Goal: Information Seeking & Learning: Learn about a topic

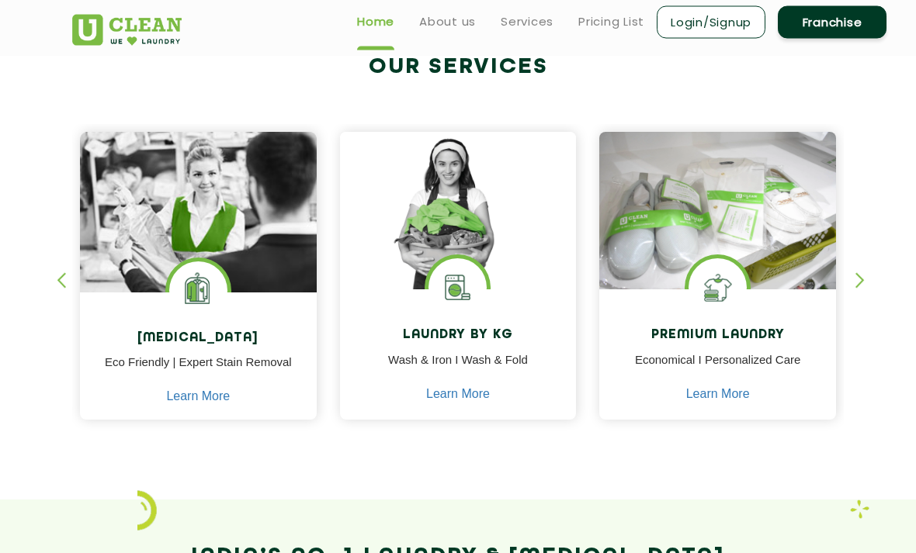
scroll to position [577, 0]
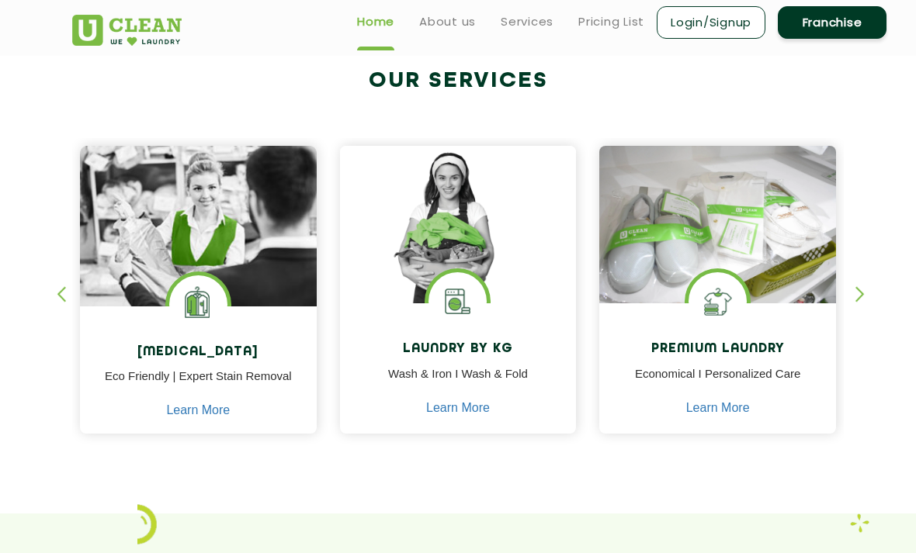
click at [857, 298] on div "button" at bounding box center [866, 307] width 23 height 43
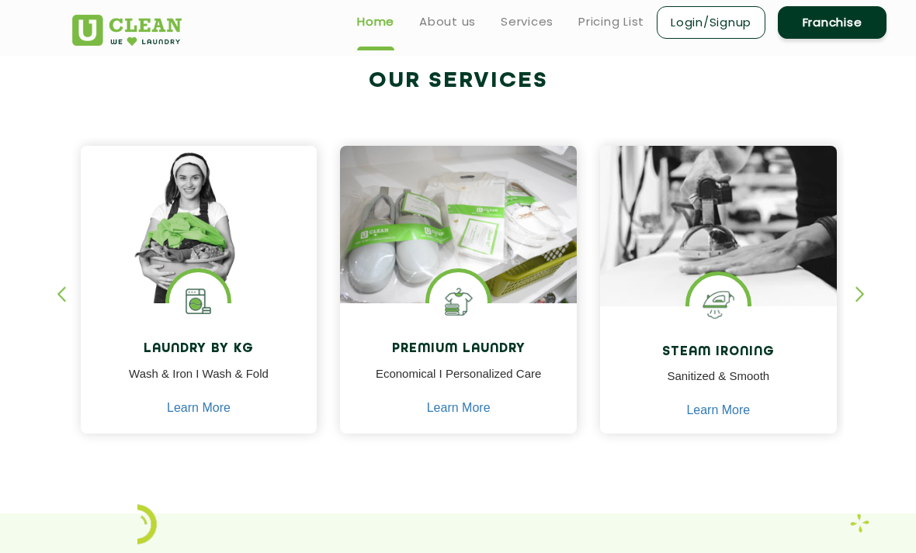
click at [855, 306] on div "button" at bounding box center [866, 307] width 23 height 43
click at [860, 303] on div "button" at bounding box center [866, 307] width 23 height 43
click at [857, 304] on div "button" at bounding box center [866, 307] width 23 height 43
click at [858, 302] on div "button" at bounding box center [866, 307] width 23 height 43
click at [861, 303] on div "button" at bounding box center [866, 307] width 23 height 43
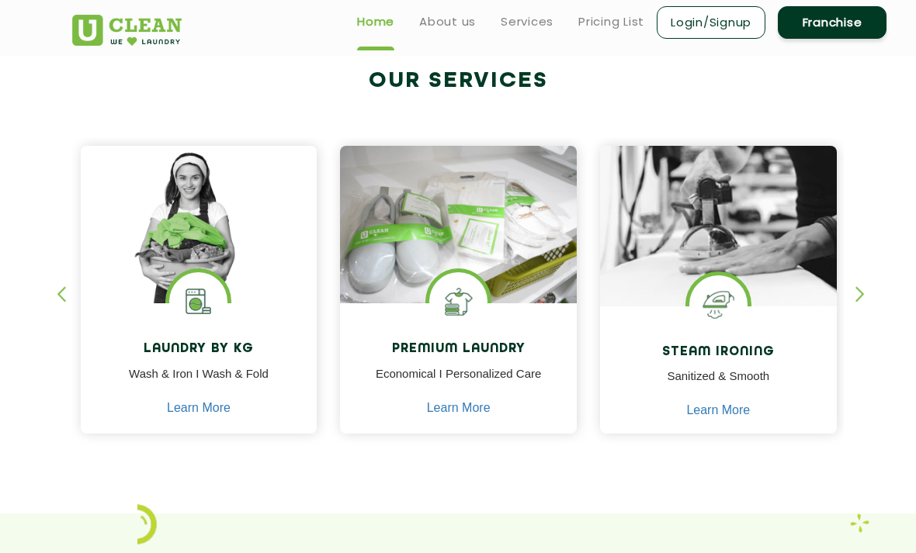
click at [869, 303] on div "button" at bounding box center [866, 307] width 23 height 43
click at [859, 300] on div "button" at bounding box center [866, 307] width 23 height 43
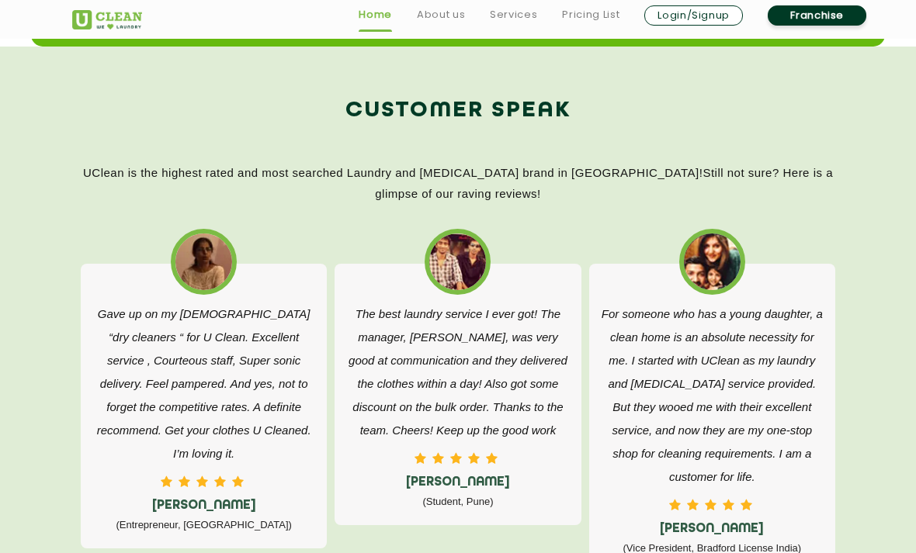
scroll to position [2534, 0]
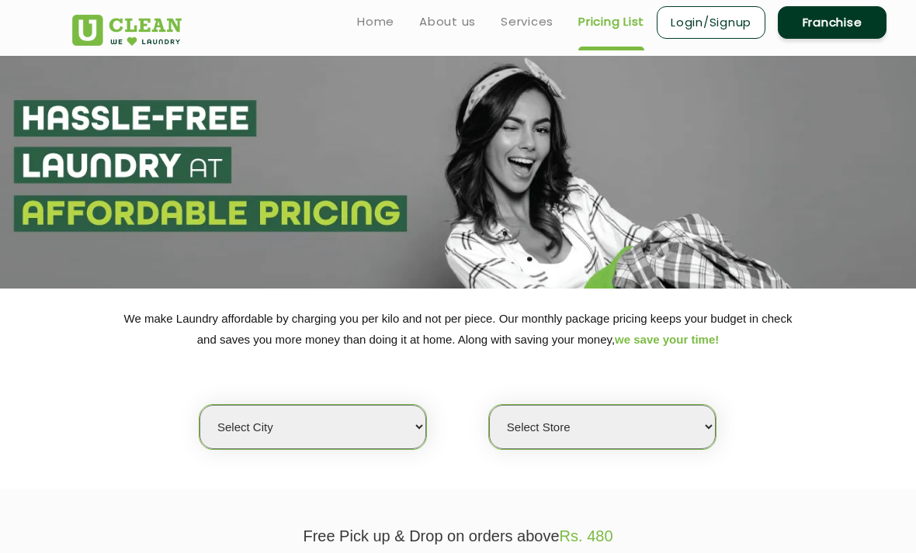
click at [403, 419] on select "Select city" at bounding box center [312, 427] width 227 height 44
click at [395, 424] on select "Select city [GEOGRAPHIC_DATA] [GEOGRAPHIC_DATA] [GEOGRAPHIC_DATA] [GEOGRAPHIC_D…" at bounding box center [312, 427] width 227 height 44
select select "8"
click at [659, 434] on div "Select Store" at bounding box center [602, 427] width 228 height 46
click at [678, 419] on select "Select Store" at bounding box center [602, 427] width 227 height 44
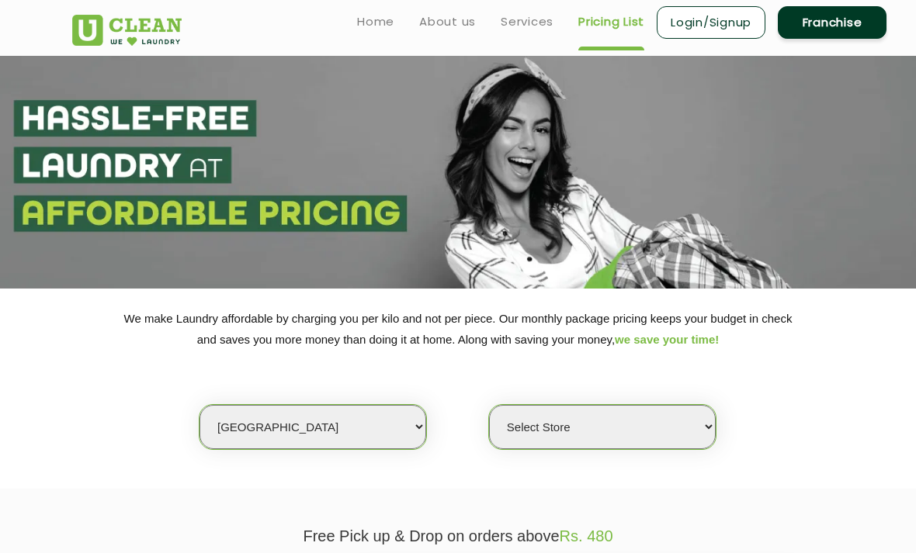
select select "475"
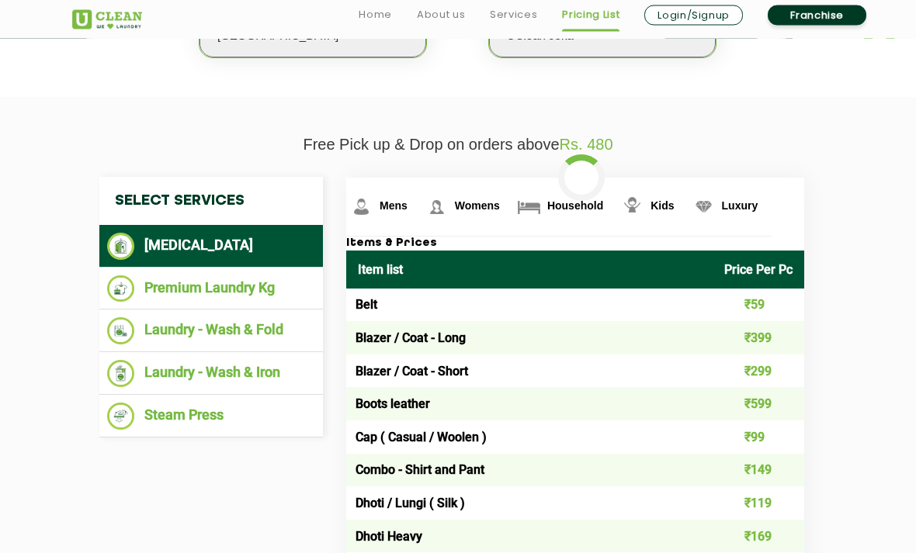
scroll to position [393, 0]
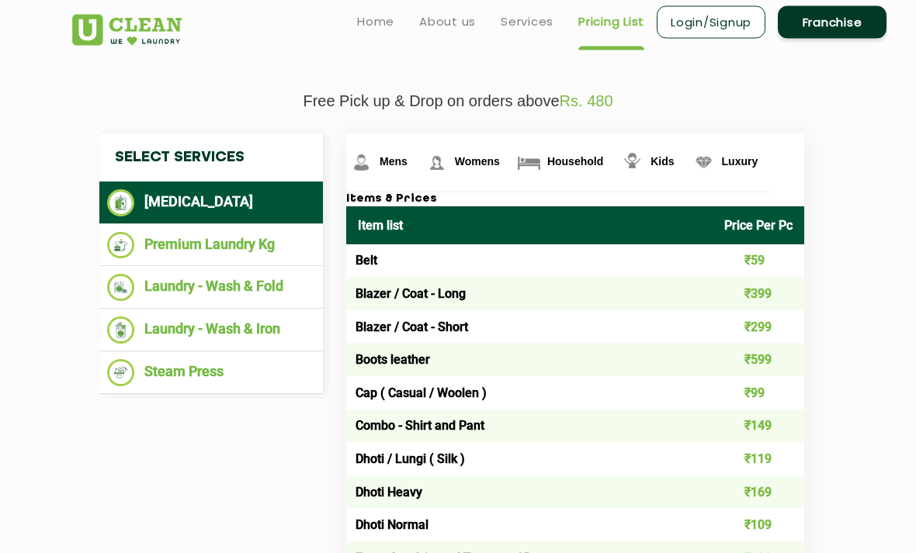
click at [283, 237] on li "Premium Laundry Kg" at bounding box center [211, 246] width 208 height 27
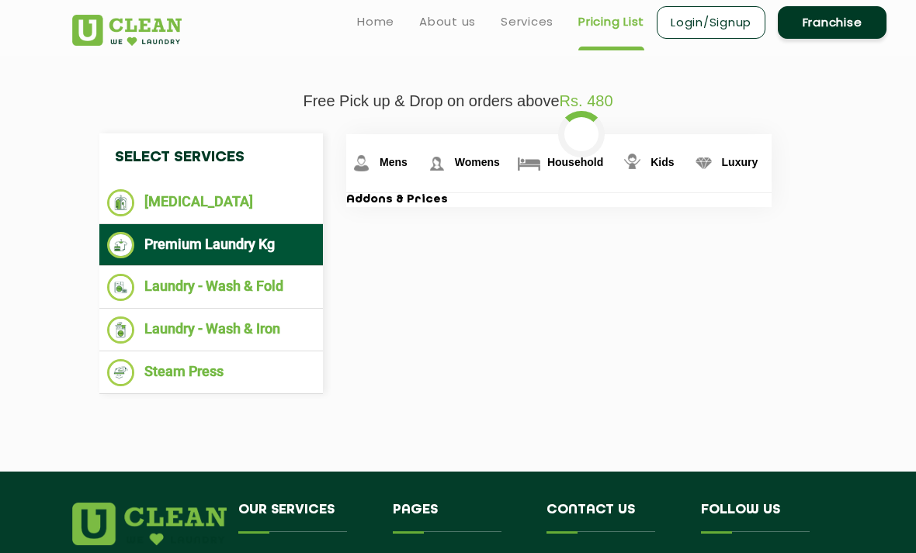
click at [407, 168] on span "Household" at bounding box center [394, 162] width 28 height 12
click at [517, 169] on img at bounding box center [528, 163] width 27 height 27
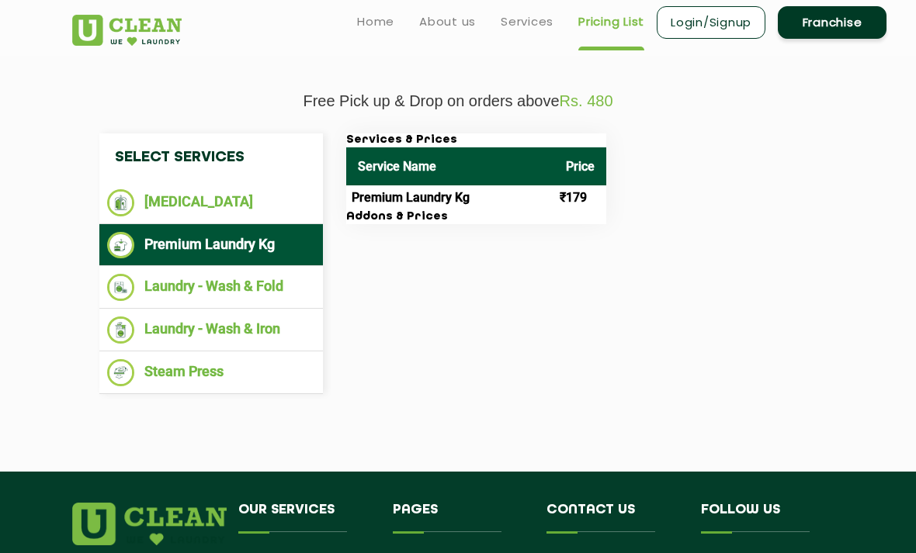
click at [541, 165] on th "Service Name" at bounding box center [450, 166] width 208 height 38
click at [753, 321] on div "Select Services [MEDICAL_DATA] Premium Laundry Kg Laundry - Wash & Fold Laundry…" at bounding box center [458, 263] width 740 height 261
click at [266, 198] on li "[MEDICAL_DATA]" at bounding box center [211, 202] width 208 height 27
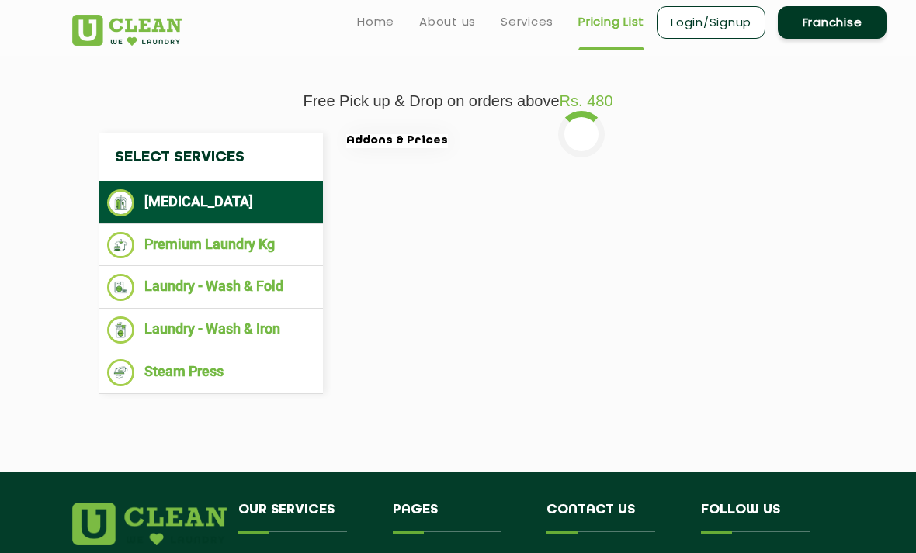
click at [281, 288] on li "Laundry - Wash & Fold" at bounding box center [211, 287] width 208 height 27
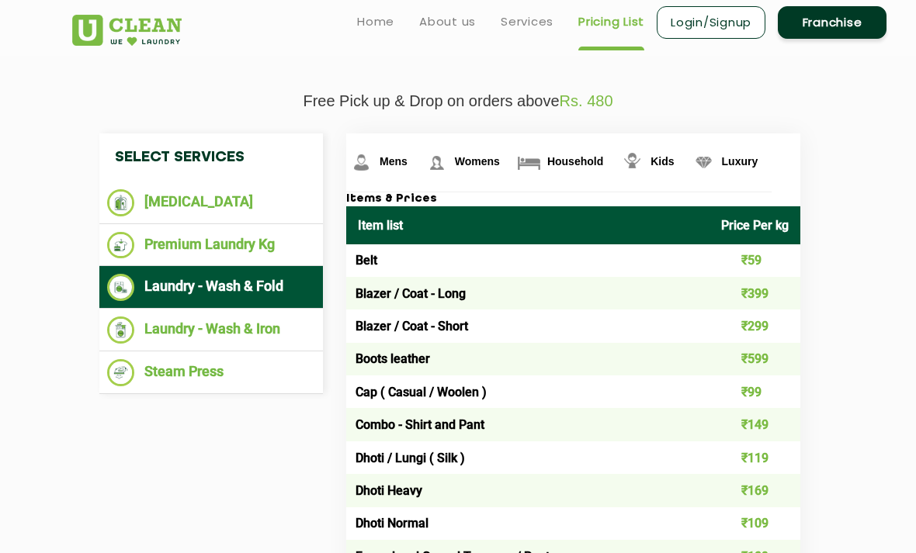
click at [375, 162] on img at bounding box center [361, 162] width 27 height 27
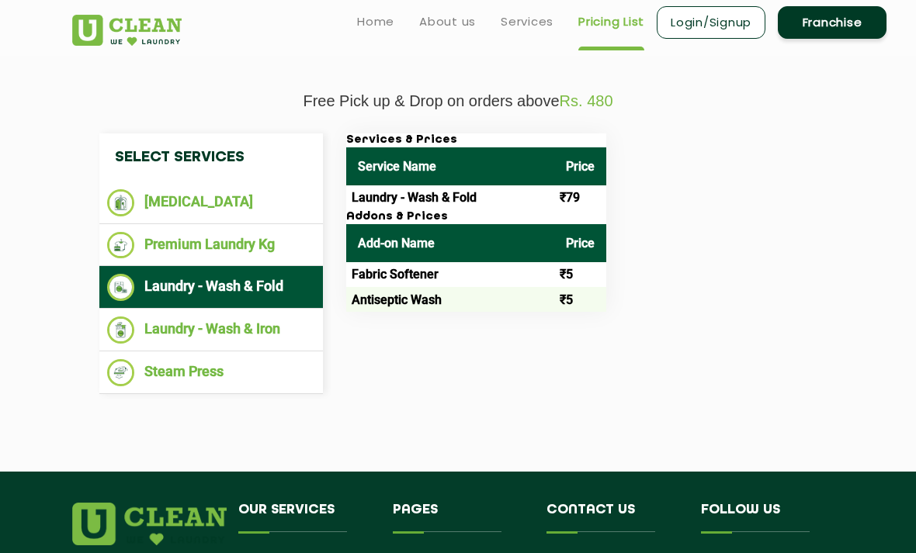
click at [164, 203] on li "[MEDICAL_DATA]" at bounding box center [211, 202] width 208 height 27
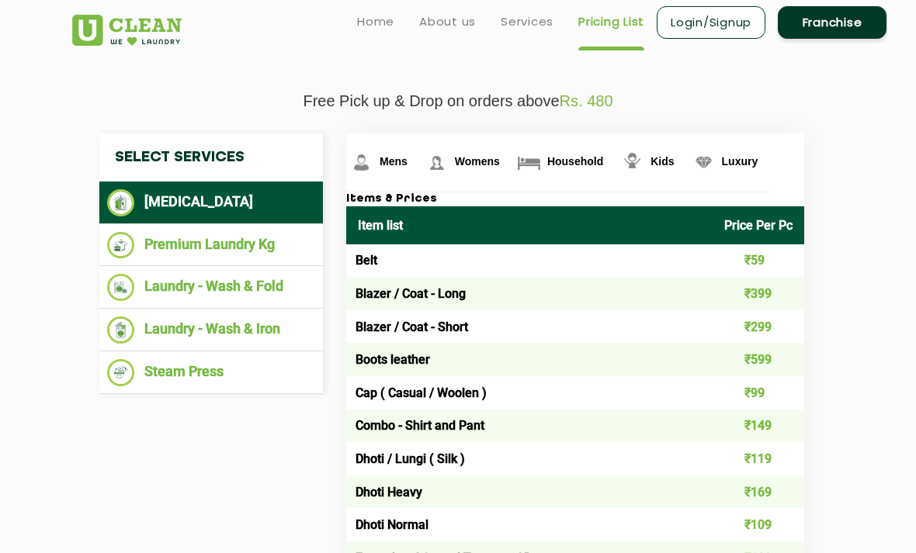
click at [407, 168] on span "Household" at bounding box center [394, 161] width 28 height 12
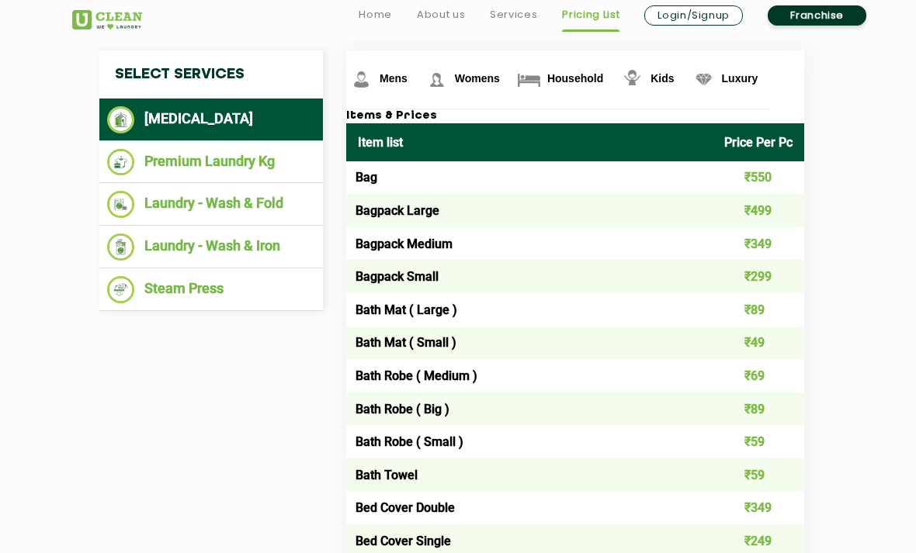
scroll to position [520, 0]
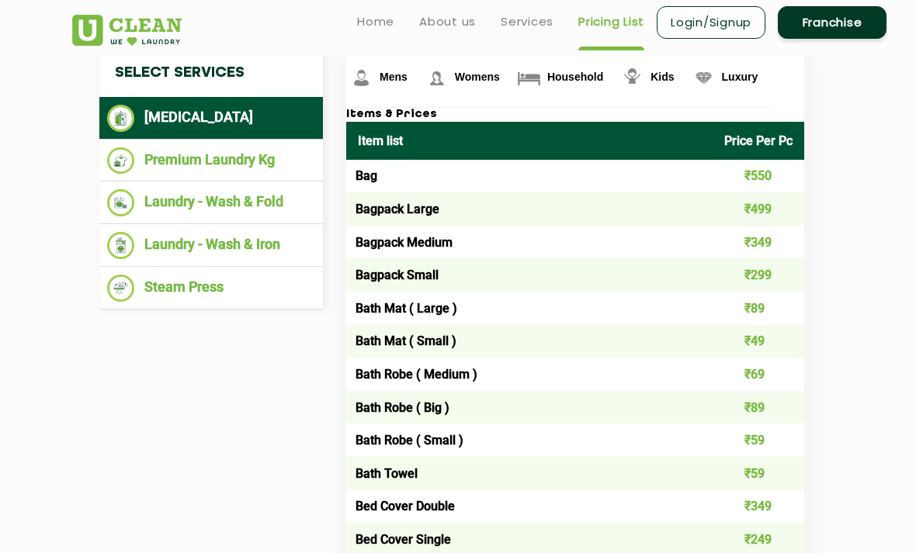
click at [526, 80] on img at bounding box center [528, 77] width 27 height 27
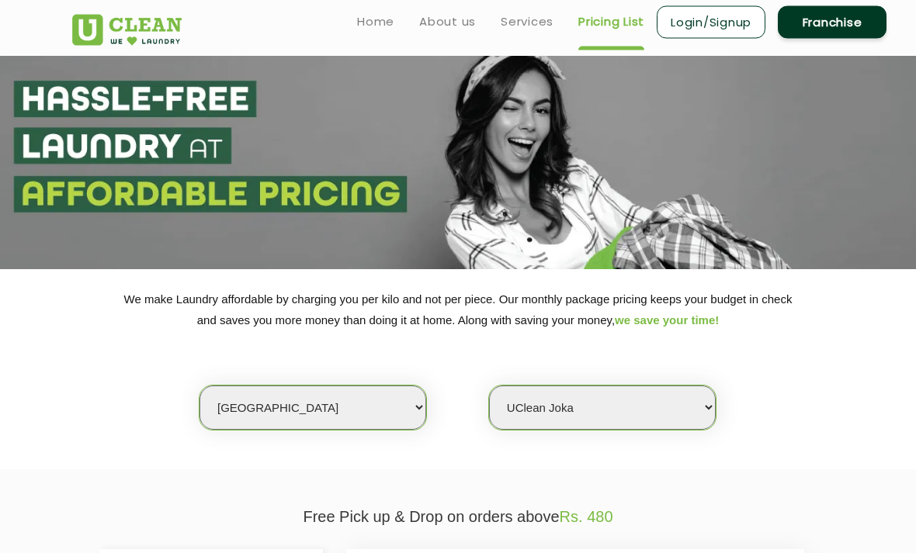
scroll to position [0, 0]
